Goal: Check status: Check status

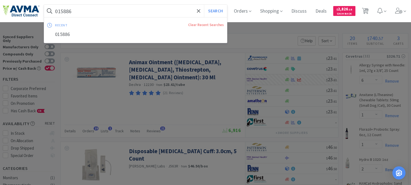
select select "6"
select select "1"
select select "2"
select select "1"
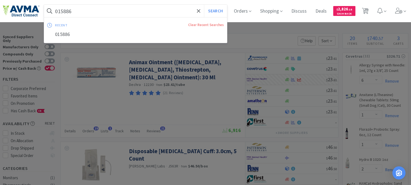
select select "1"
select select "3"
select select "2"
select select "12"
select select "1"
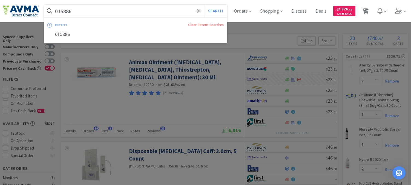
select select "1"
select select "6"
select select "3"
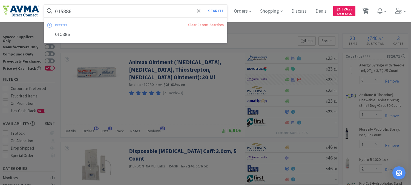
select select "2"
select select "3"
select select "2"
select select "6"
select select "2"
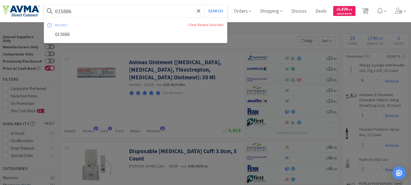
click at [78, 13] on input "015886" at bounding box center [135, 11] width 183 height 13
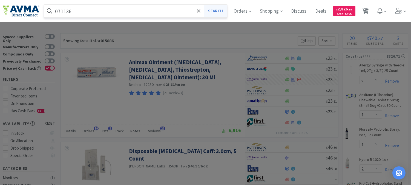
type input "071136"
click at [219, 10] on button "Search" at bounding box center [215, 11] width 23 height 13
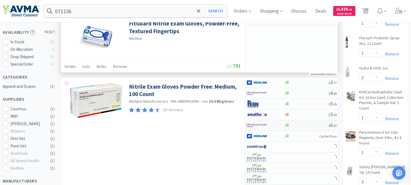
scroll to position [122, 0]
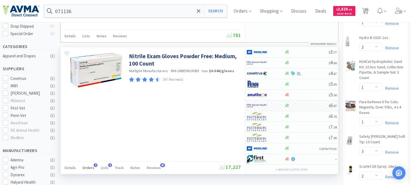
click at [83, 167] on span "Orders" at bounding box center [88, 167] width 12 height 5
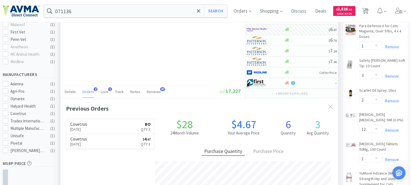
scroll to position [213, 0]
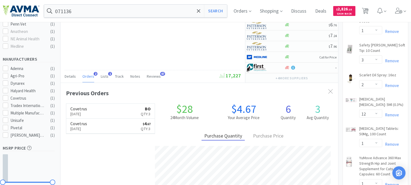
click at [78, 113] on p "[DATE]" at bounding box center [78, 114] width 17 height 6
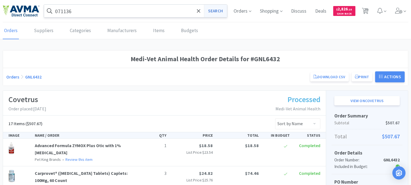
click at [217, 10] on button "Search" at bounding box center [215, 11] width 23 height 13
select select "6"
select select "1"
select select "2"
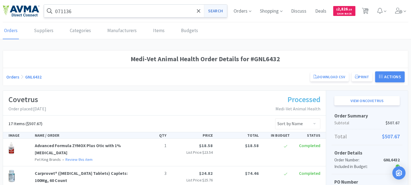
select select "1"
select select "3"
select select "2"
select select "12"
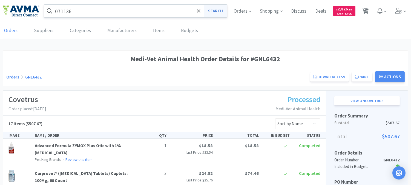
select select "1"
select select "6"
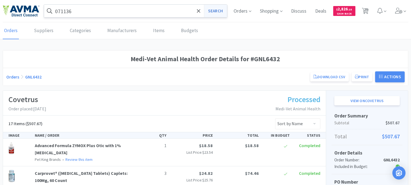
select select "3"
select select "2"
select select "3"
select select "2"
select select "6"
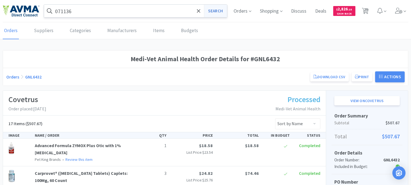
select select "2"
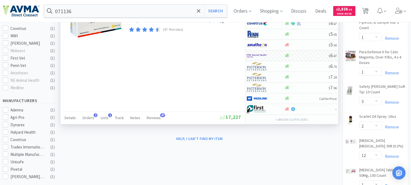
scroll to position [182, 0]
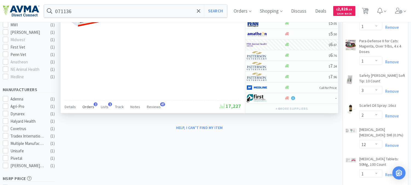
click at [88, 105] on span "Orders" at bounding box center [88, 106] width 12 height 5
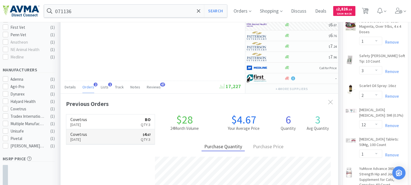
scroll to position [213, 0]
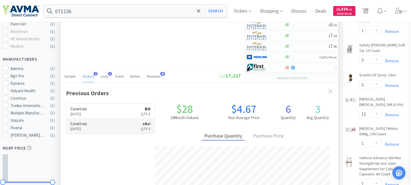
click at [85, 128] on p "[DATE]" at bounding box center [78, 128] width 17 height 6
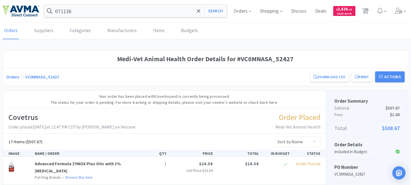
scroll to position [213, 0]
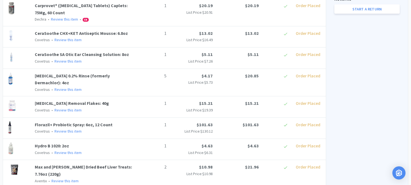
select select "6"
select select "1"
select select "2"
select select "1"
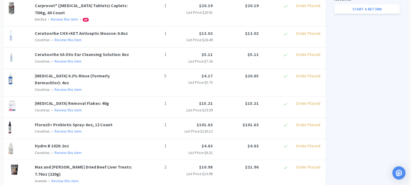
select select "1"
select select "3"
select select "2"
select select "12"
select select "1"
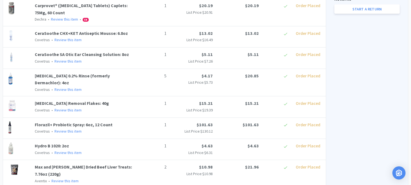
select select "1"
select select "6"
select select "3"
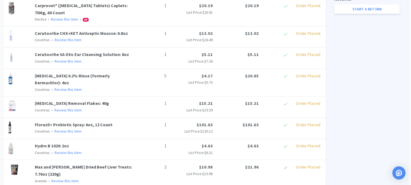
select select "2"
select select "3"
select select "2"
select select "6"
select select "2"
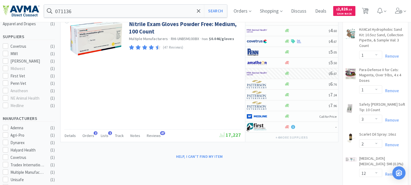
scroll to position [152, 0]
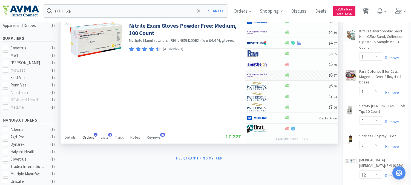
click at [94, 136] on span "2" at bounding box center [96, 135] width 4 height 4
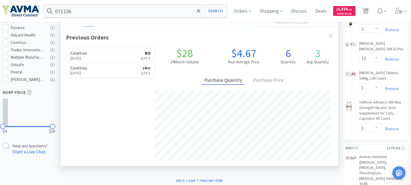
scroll to position [274, 0]
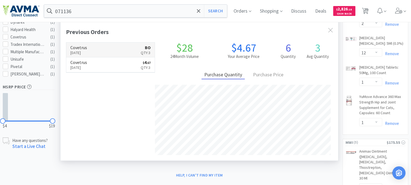
click at [87, 53] on p "[DATE]" at bounding box center [78, 53] width 17 height 6
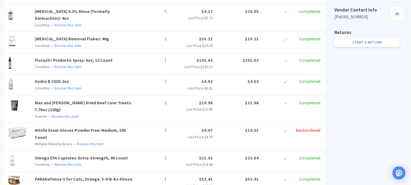
scroll to position [274, 0]
